Goal: Information Seeking & Learning: Understand process/instructions

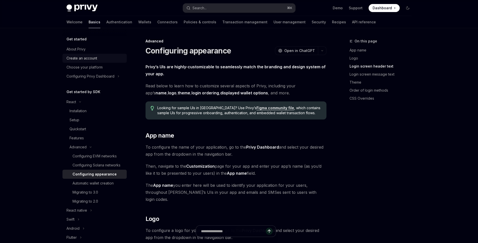
scroll to position [491, 0]
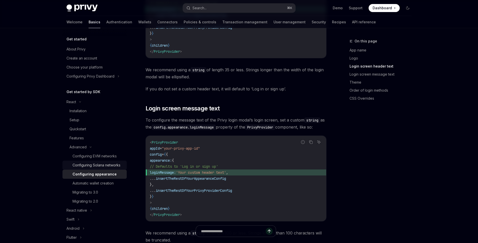
click at [105, 163] on div "Configuring Solana networks" at bounding box center [97, 165] width 48 height 6
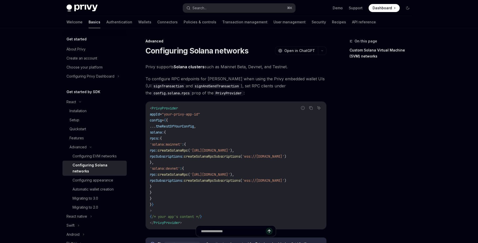
click at [106, 19] on link "Authentication" at bounding box center [119, 22] width 26 height 12
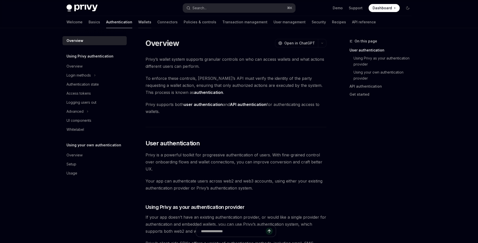
click at [138, 22] on link "Wallets" at bounding box center [144, 22] width 13 height 12
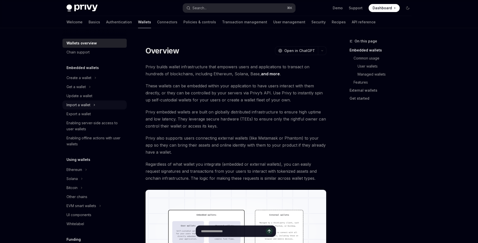
click at [82, 100] on div "Import a wallet" at bounding box center [95, 104] width 64 height 9
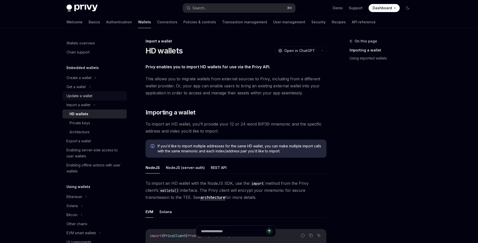
click at [83, 97] on div "Update a wallet" at bounding box center [80, 96] width 26 height 6
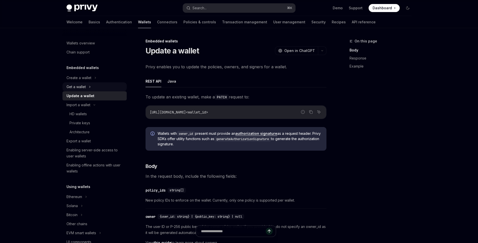
click at [88, 88] on div "Get a wallet" at bounding box center [95, 86] width 64 height 9
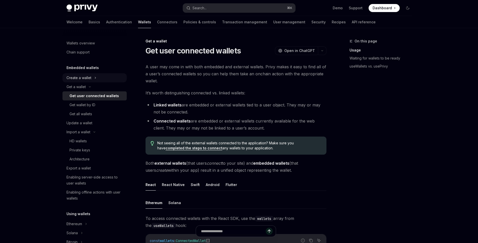
click at [79, 77] on div "Create a wallet" at bounding box center [79, 78] width 25 height 6
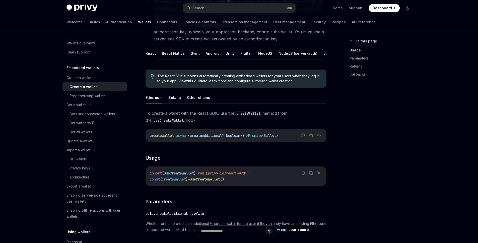
scroll to position [96, 0]
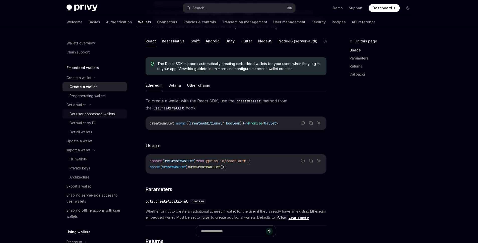
click at [90, 114] on div "Get user connected wallets" at bounding box center [92, 114] width 45 height 6
type textarea "*"
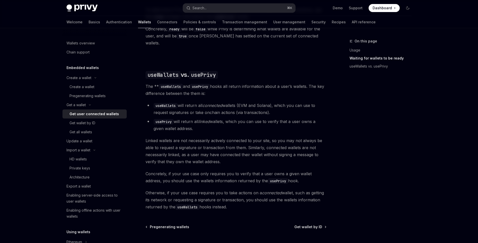
scroll to position [385, 0]
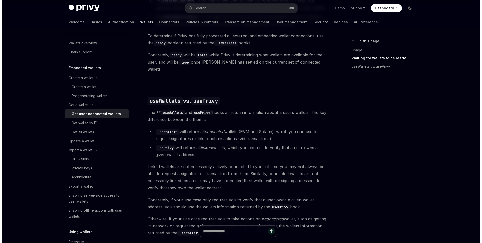
scroll to position [383, 0]
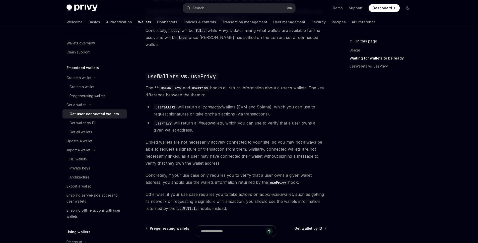
click at [199, 119] on li "usePrivy will return all linked wallets, which you can use to verify that a use…" at bounding box center [236, 126] width 181 height 14
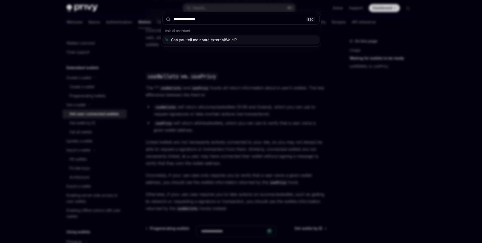
type input "**********"
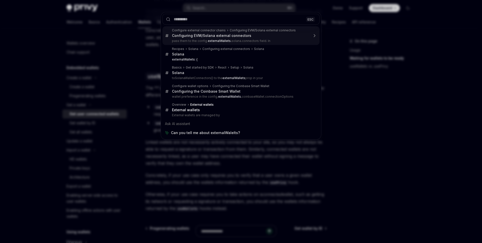
type textarea "*"
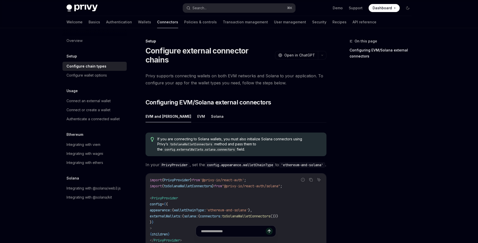
click at [225, 114] on div "EVM and Solana EVM Solana If you are connecting to Solana wallets, you must als…" at bounding box center [236, 182] width 181 height 145
click at [223, 231] on input "text" at bounding box center [233, 231] width 89 height 11
type input "*"
type input "**********"
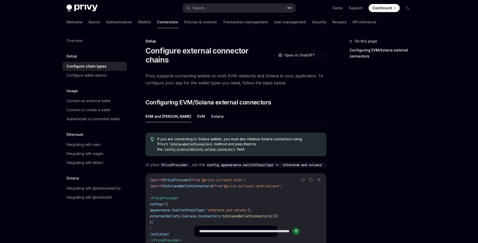
type textarea "*"
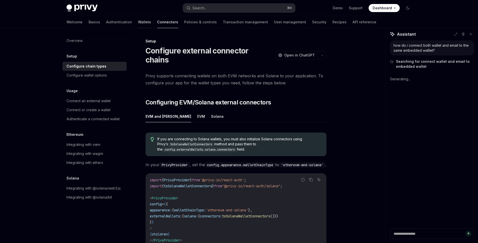
click at [138, 21] on link "Wallets" at bounding box center [144, 22] width 13 height 12
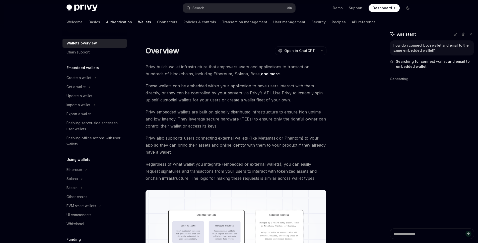
click at [106, 20] on link "Authentication" at bounding box center [119, 22] width 26 height 12
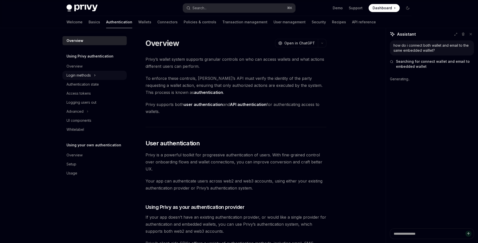
click at [89, 76] on div "Login methods" at bounding box center [79, 75] width 24 height 6
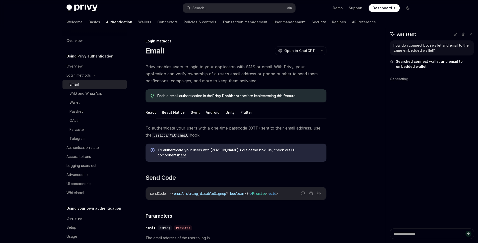
scroll to position [3, 0]
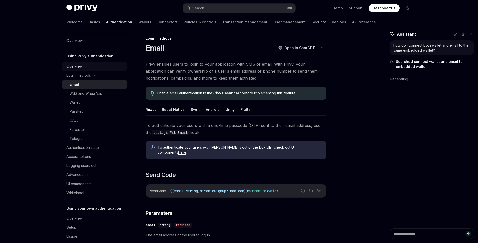
click at [95, 67] on div "Overview" at bounding box center [95, 66] width 57 height 6
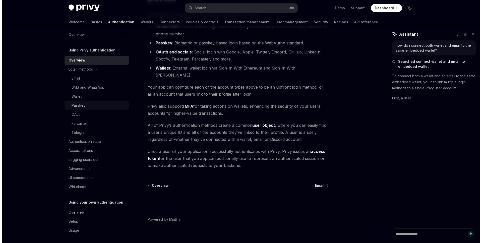
scroll to position [7, 0]
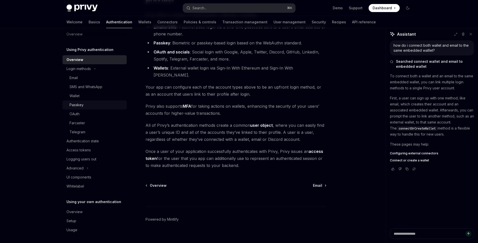
type textarea "*"
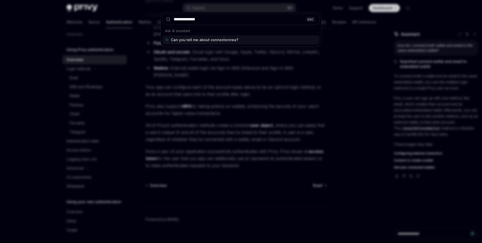
type input "**********"
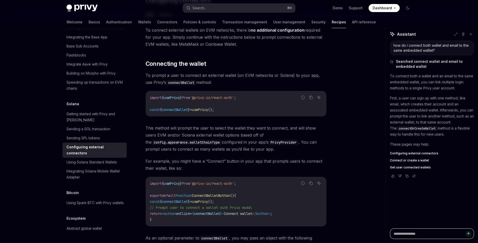
scroll to position [69, 0]
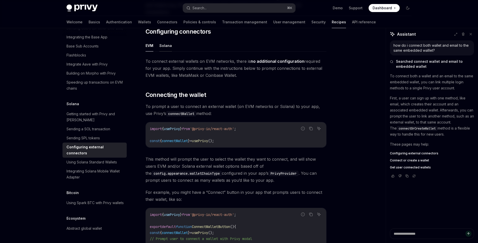
click at [163, 40] on button "Solana" at bounding box center [165, 46] width 13 height 12
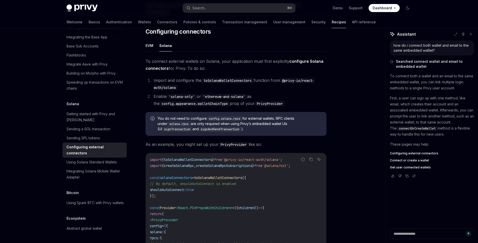
click at [165, 40] on button "Solana" at bounding box center [165, 46] width 13 height 12
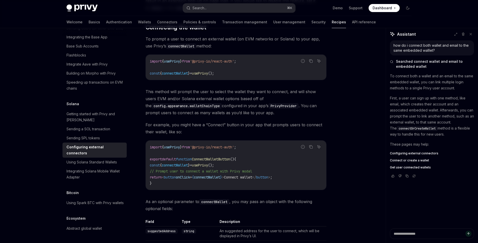
scroll to position [476, 0]
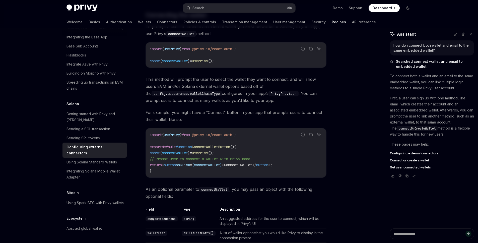
click at [171, 59] on span "connectWallet" at bounding box center [175, 61] width 26 height 5
click at [175, 59] on span "connectWallet" at bounding box center [175, 61] width 26 height 5
copy div "const { connectWallet } = usePrivy ();"
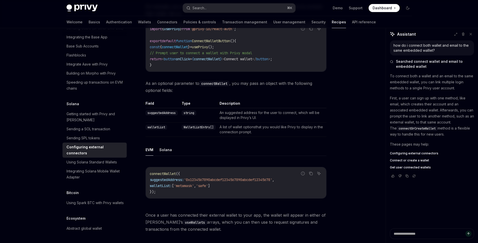
scroll to position [584, 0]
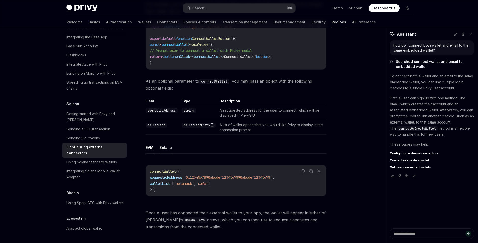
click at [168, 146] on button "Solana" at bounding box center [165, 148] width 13 height 12
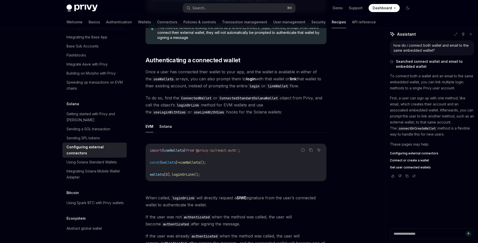
scroll to position [984, 0]
click at [162, 121] on button "Solana" at bounding box center [165, 127] width 13 height 12
type textarea "*"
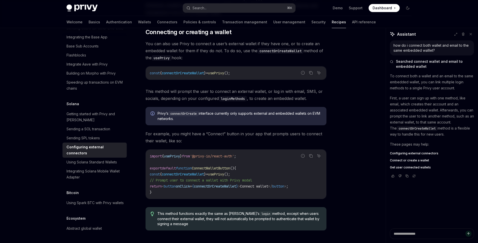
scroll to position [783, 0]
